Goal: Information Seeking & Learning: Check status

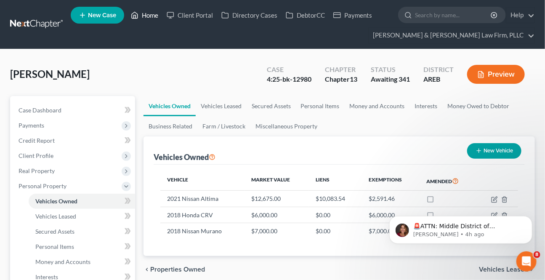
click at [162, 19] on link "Home" at bounding box center [145, 15] width 36 height 15
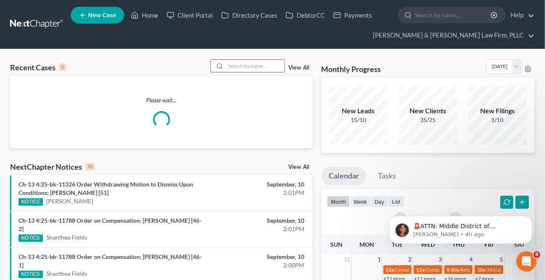
click at [265, 69] on input "search" at bounding box center [255, 66] width 59 height 12
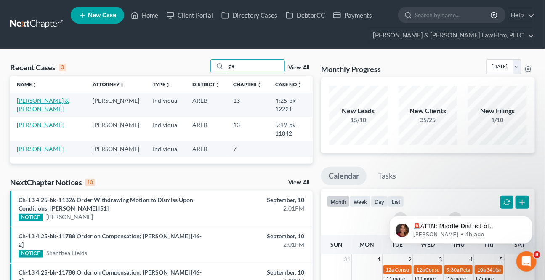
type input "gie"
click at [37, 98] on link "[PERSON_NAME] & [PERSON_NAME]" at bounding box center [43, 105] width 52 height 16
select select "2"
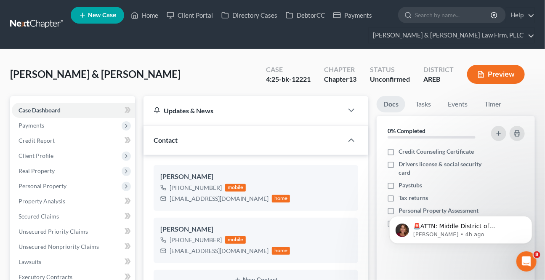
scroll to position [153, 0]
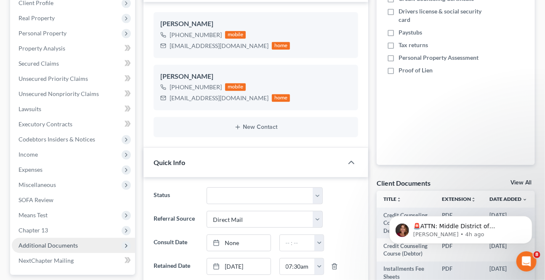
click at [46, 244] on span "Additional Documents" at bounding box center [48, 245] width 59 height 7
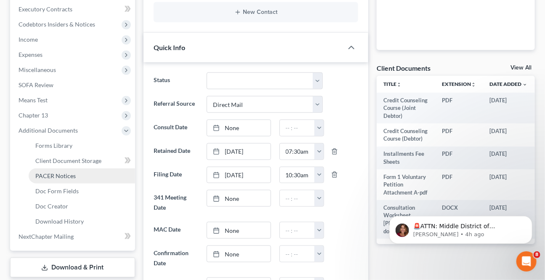
click at [47, 178] on link "PACER Notices" at bounding box center [82, 175] width 106 height 15
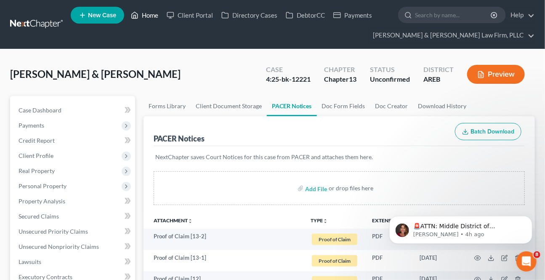
click at [152, 17] on link "Home" at bounding box center [145, 15] width 36 height 15
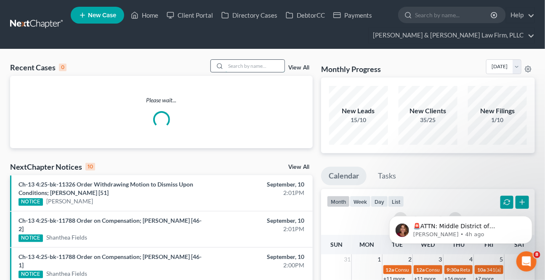
click at [226, 66] on input "search" at bounding box center [255, 66] width 59 height 12
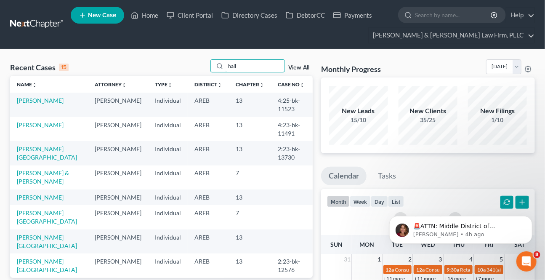
type input "hall"
click at [37, 153] on td "[PERSON_NAME][GEOGRAPHIC_DATA]" at bounding box center [49, 153] width 78 height 24
click at [37, 152] on link "[PERSON_NAME][GEOGRAPHIC_DATA]" at bounding box center [47, 153] width 60 height 16
select select "2"
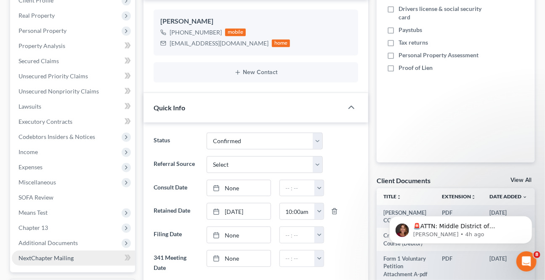
scroll to position [191, 0]
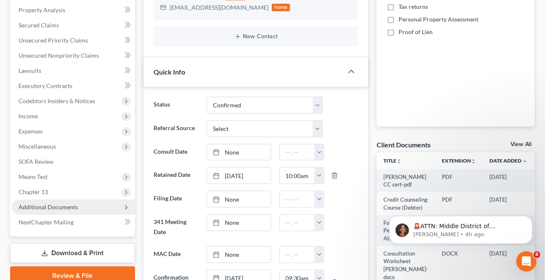
click at [36, 200] on span "Additional Documents" at bounding box center [73, 207] width 123 height 15
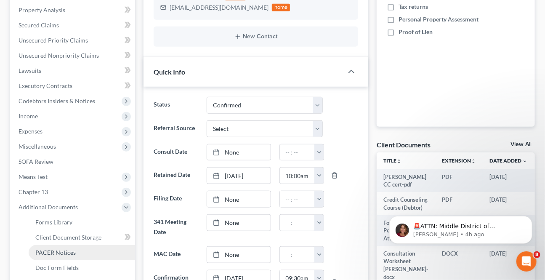
click at [48, 247] on link "PACER Notices" at bounding box center [82, 252] width 106 height 15
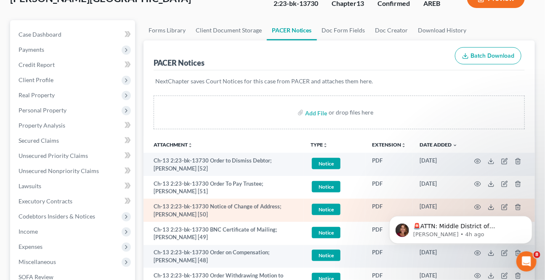
scroll to position [76, 0]
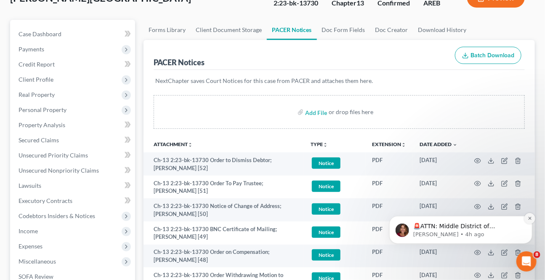
click at [528, 217] on icon "Dismiss notification" at bounding box center [529, 218] width 5 height 5
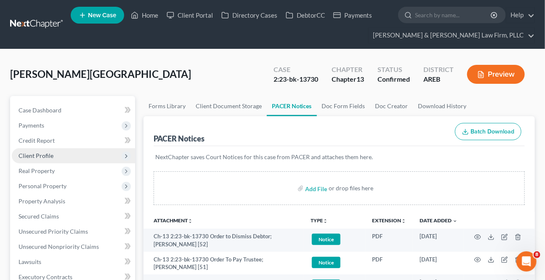
scroll to position [0, 0]
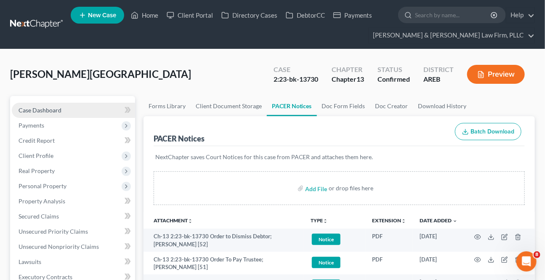
click at [40, 109] on span "Case Dashboard" at bounding box center [40, 109] width 43 height 7
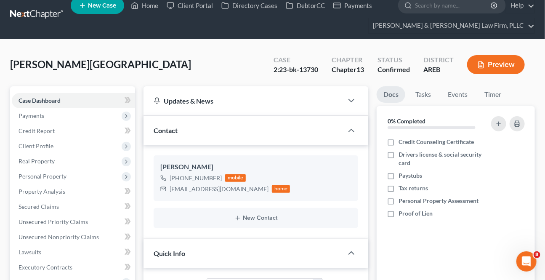
scroll to position [76, 0]
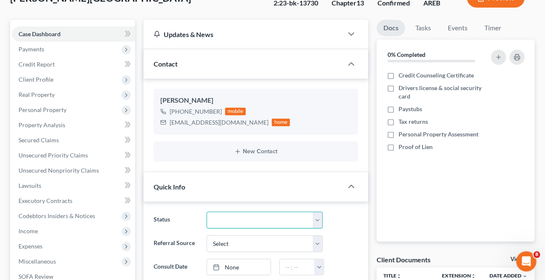
click at [231, 220] on select "Awaiting 341 Chapter 7 - Attended Meeting Confirmed Discharged Dismissed New Co…" at bounding box center [265, 220] width 116 height 17
select select "4"
click at [207, 212] on select "Awaiting 341 Chapter 7 - Attended Meeting Confirmed Discharged Dismissed New Co…" at bounding box center [265, 220] width 116 height 17
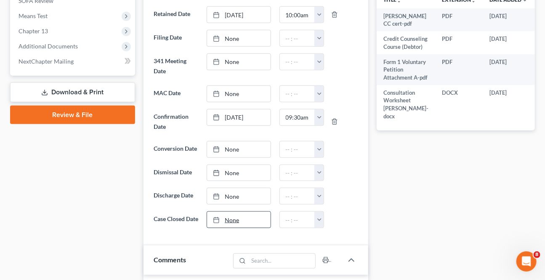
scroll to position [383, 0]
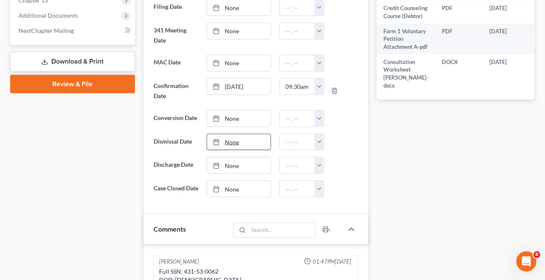
click at [240, 143] on link "None" at bounding box center [238, 142] width 63 height 16
type input "[DATE]"
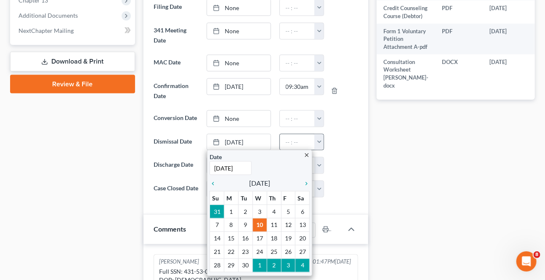
click at [320, 139] on button "button" at bounding box center [318, 142] width 9 height 16
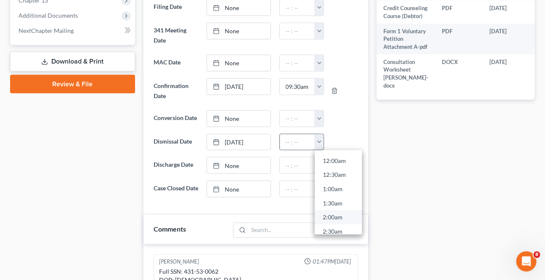
click at [339, 213] on link "2:00am" at bounding box center [338, 217] width 47 height 14
type input "2:00am"
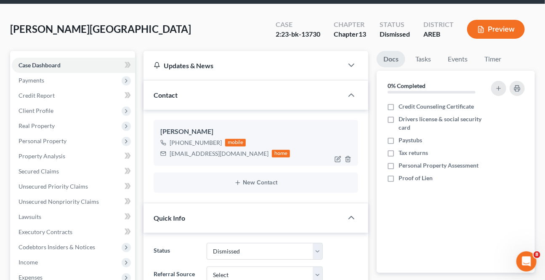
scroll to position [0, 0]
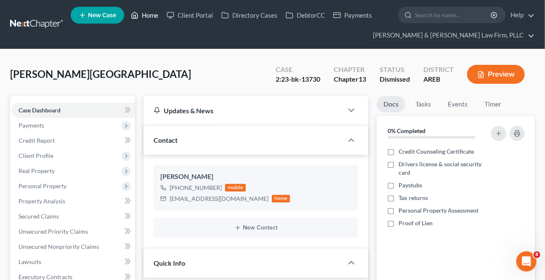
click at [154, 15] on link "Home" at bounding box center [145, 15] width 36 height 15
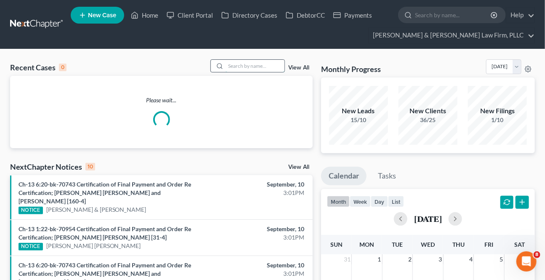
click at [255, 62] on input "search" at bounding box center [255, 66] width 59 height 12
type input "j"
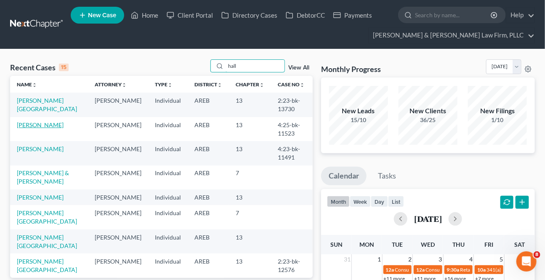
type input "hall"
click at [34, 126] on link "[PERSON_NAME]" at bounding box center [40, 124] width 47 height 7
select select "6"
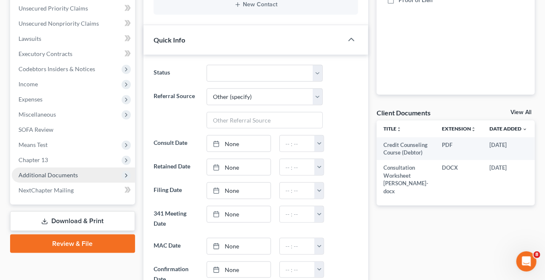
scroll to position [229, 0]
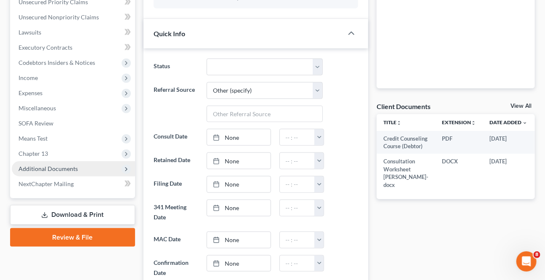
click at [48, 169] on span "Additional Documents" at bounding box center [48, 168] width 59 height 7
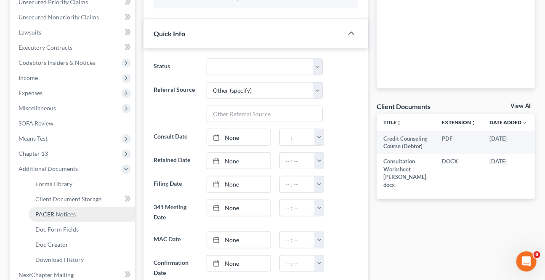
click at [47, 215] on span "PACER Notices" at bounding box center [55, 213] width 40 height 7
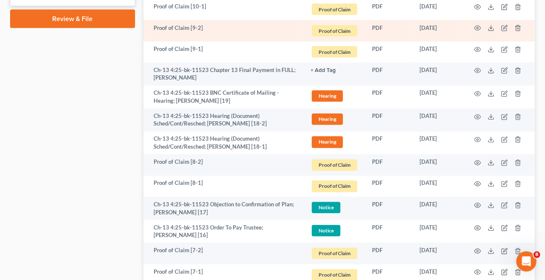
scroll to position [421, 0]
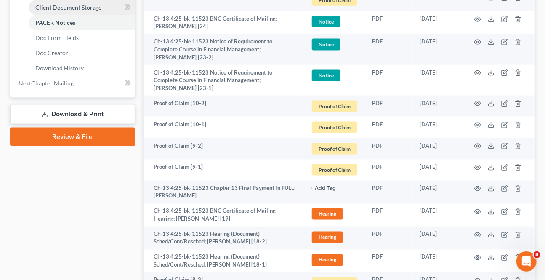
click at [76, 3] on link "Client Document Storage" at bounding box center [82, 7] width 106 height 15
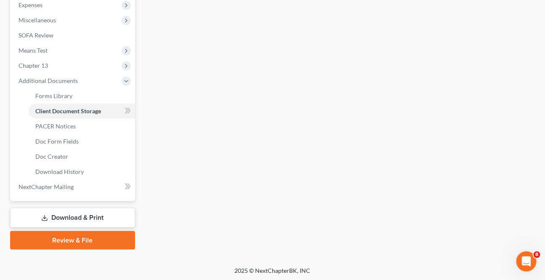
select select "0"
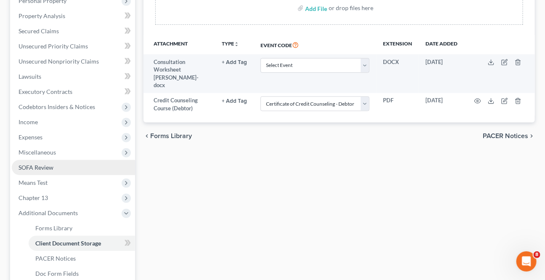
scroll to position [268, 0]
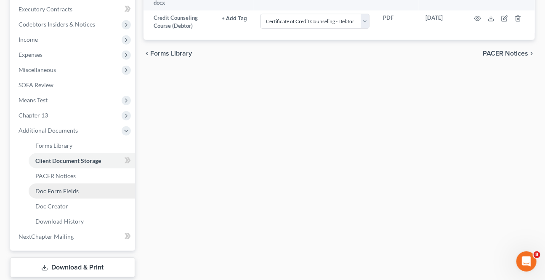
click at [61, 193] on span "Doc Form Fields" at bounding box center [56, 190] width 43 height 7
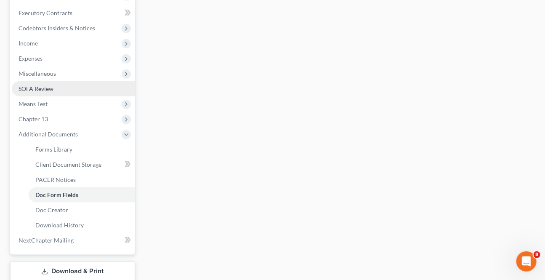
scroll to position [268, 0]
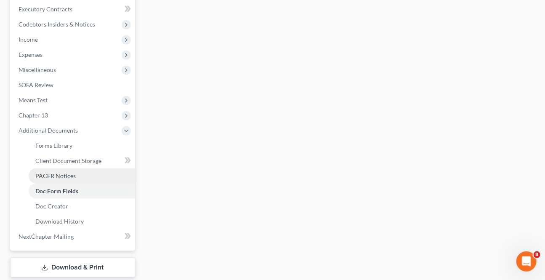
click at [67, 175] on span "PACER Notices" at bounding box center [55, 175] width 40 height 7
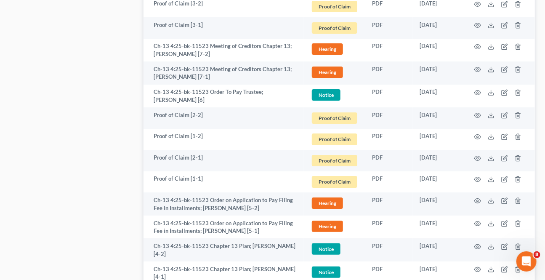
scroll to position [1241, 0]
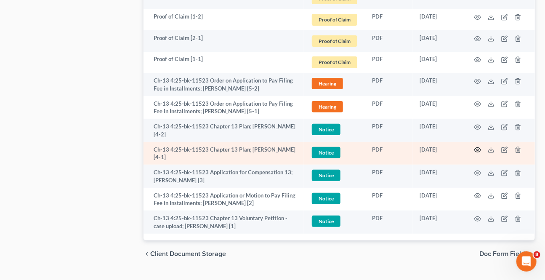
click at [479, 148] on icon "button" at bounding box center [478, 150] width 6 height 5
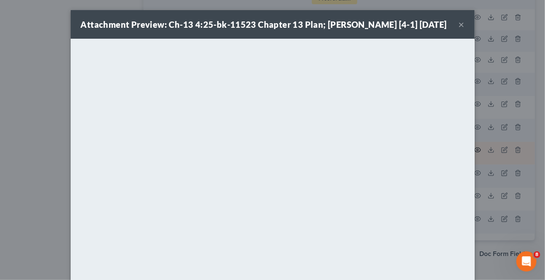
scroll to position [1239, 0]
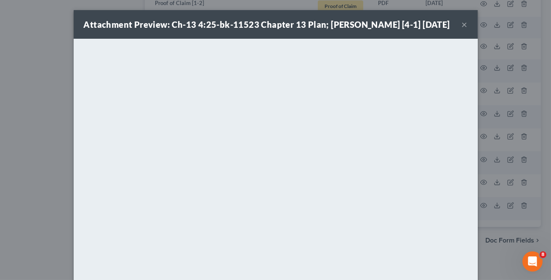
click at [463, 23] on button "×" at bounding box center [465, 24] width 6 height 10
